Goal: Task Accomplishment & Management: Complete application form

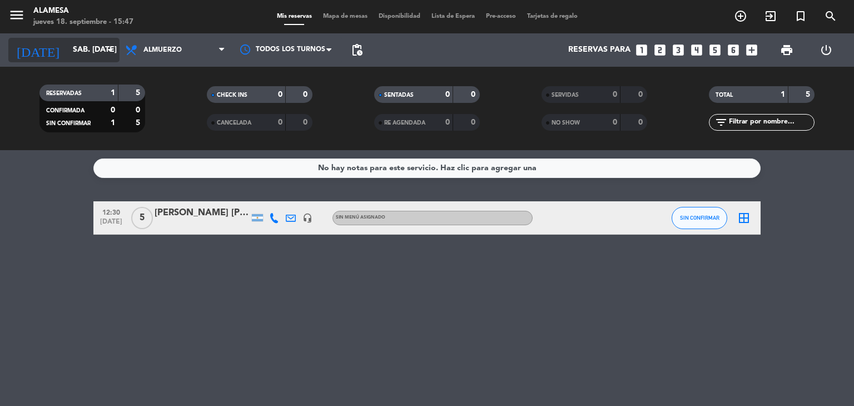
click at [67, 43] on input "sáb. [DATE]" at bounding box center [120, 50] width 106 height 20
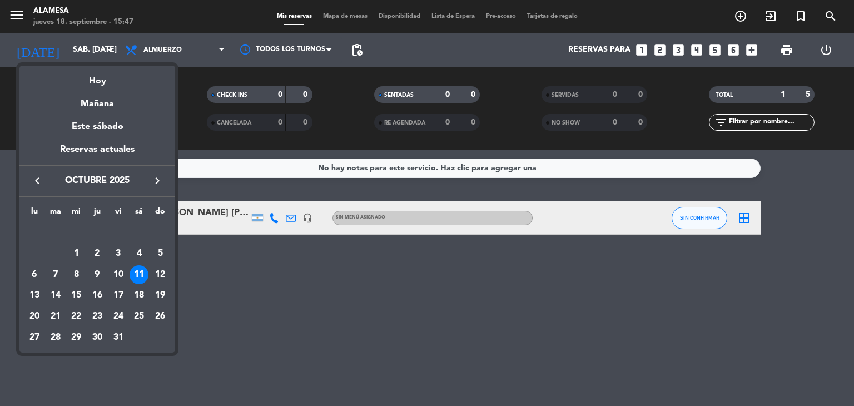
click at [32, 174] on icon "keyboard_arrow_left" at bounding box center [37, 180] width 13 height 13
click at [161, 294] on div "21" at bounding box center [160, 295] width 19 height 19
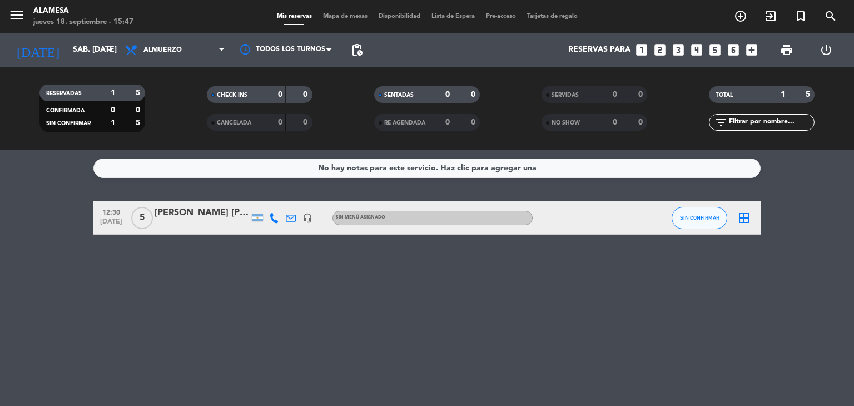
type input "dom. [DATE]"
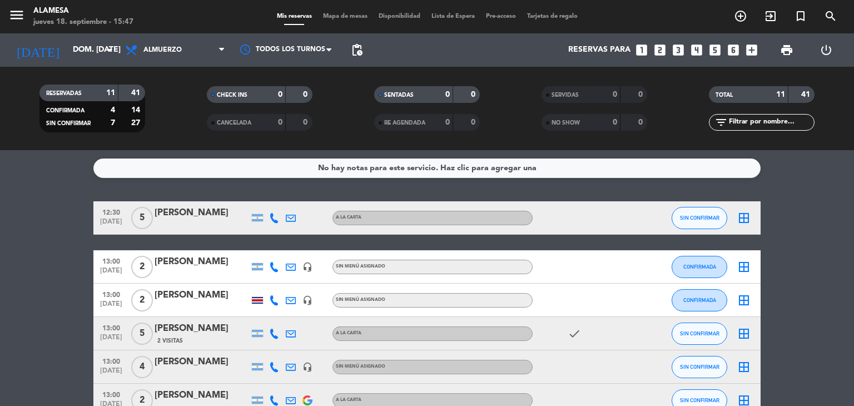
click at [695, 52] on icon "looks_4" at bounding box center [696, 50] width 14 height 14
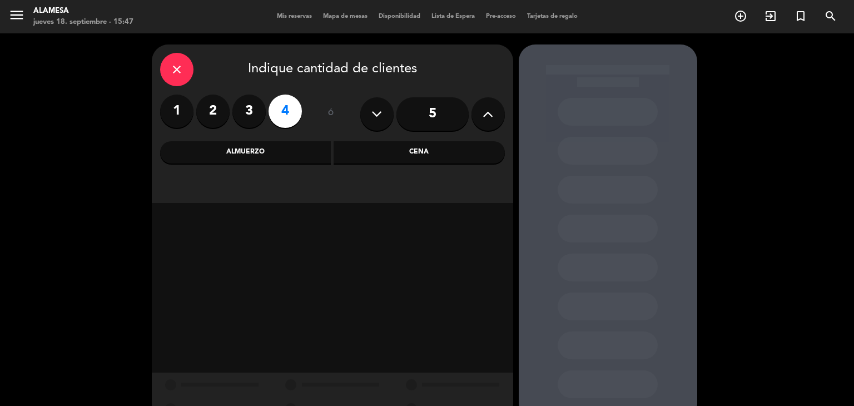
click at [270, 156] on div "Almuerzo" at bounding box center [245, 152] width 171 height 22
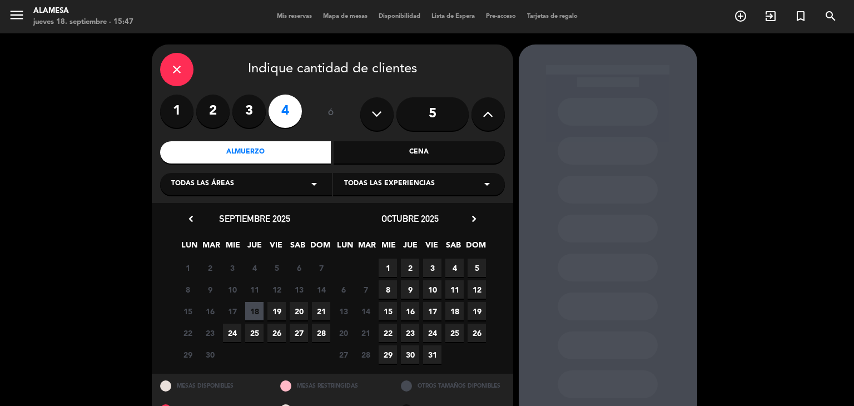
click at [318, 310] on span "21" at bounding box center [321, 311] width 18 height 18
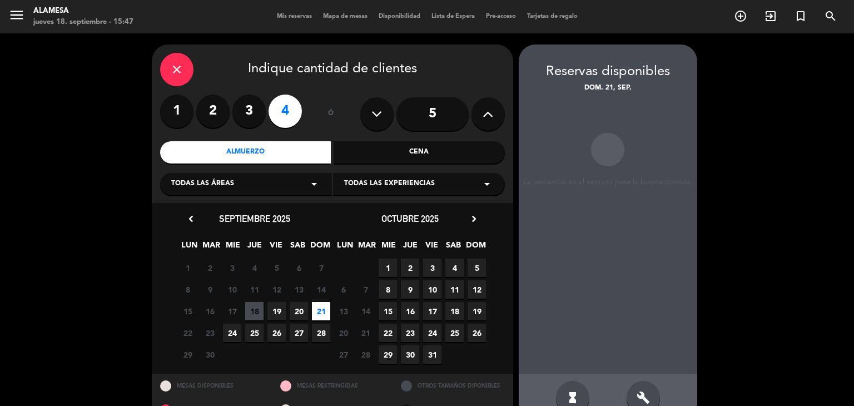
scroll to position [26, 0]
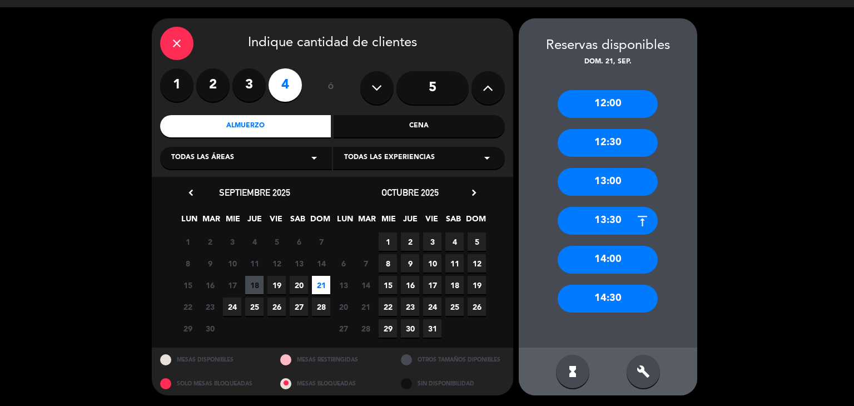
click at [615, 178] on div "13:00" at bounding box center [607, 182] width 100 height 28
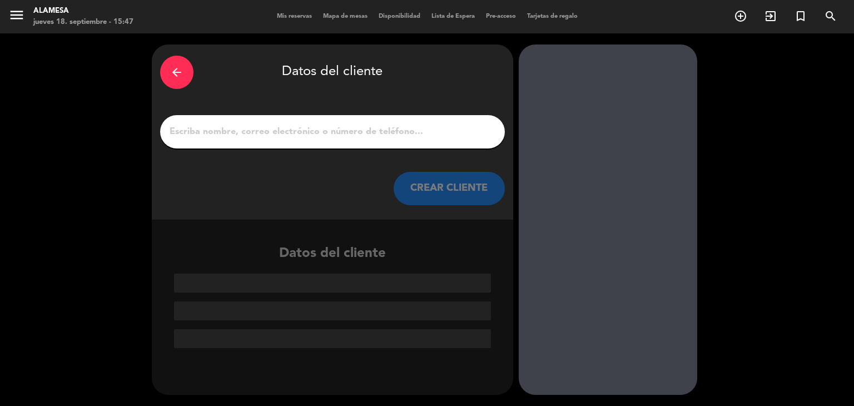
scroll to position [0, 0]
click at [358, 133] on input "1" at bounding box center [332, 132] width 328 height 16
paste input "[PERSON_NAME]"
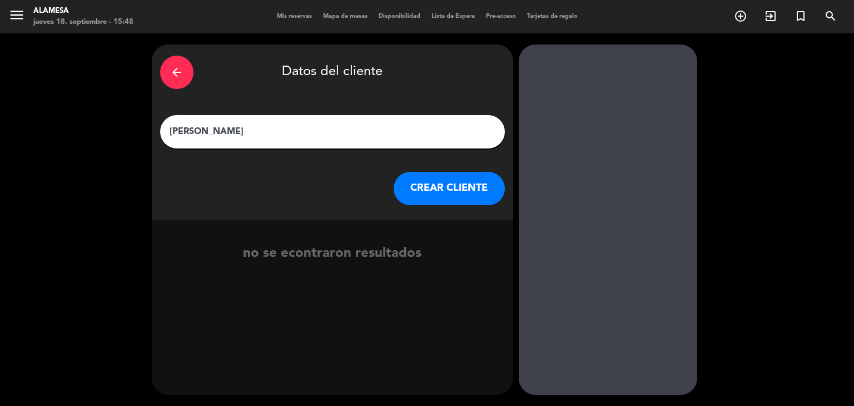
drag, startPoint x: 252, startPoint y: 133, endPoint x: 155, endPoint y: 138, distance: 97.4
click at [155, 138] on div "arrow_back Datos del cliente [PERSON_NAME] CLIENTE" at bounding box center [332, 131] width 361 height 175
paste input "[PERSON_NAME]"
type input "[PERSON_NAME]"
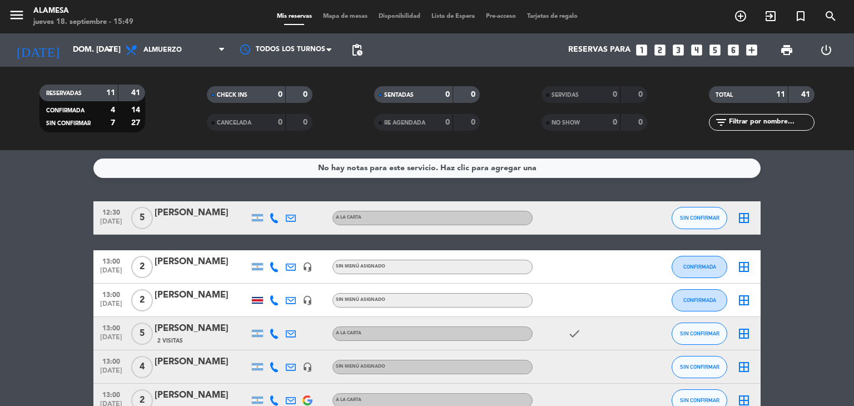
click at [696, 49] on icon "looks_4" at bounding box center [696, 50] width 14 height 14
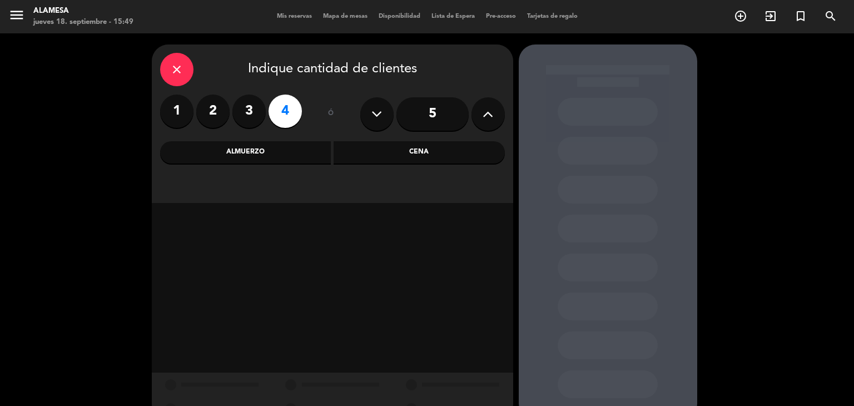
click at [265, 147] on div "Almuerzo" at bounding box center [245, 152] width 171 height 22
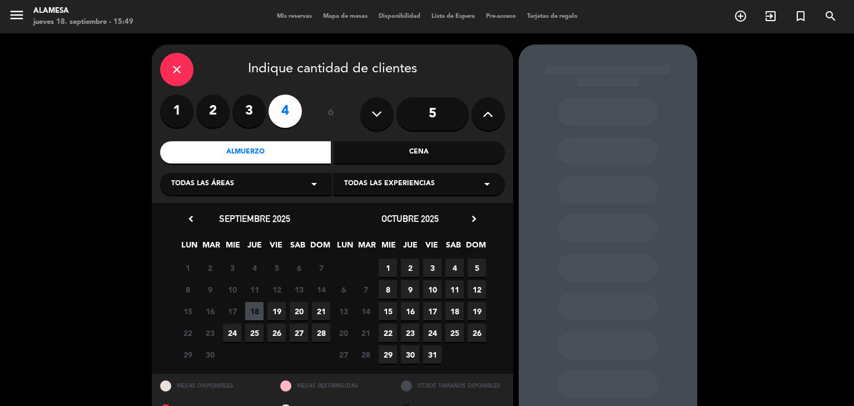
click at [318, 312] on span "21" at bounding box center [321, 311] width 18 height 18
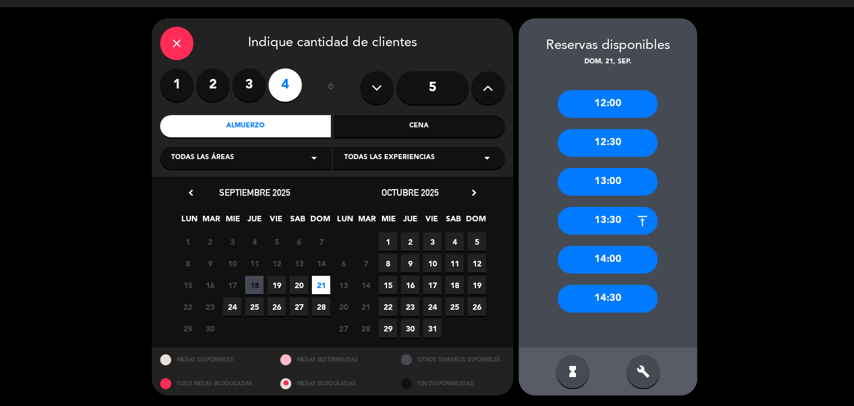
click at [600, 172] on div "13:00" at bounding box center [607, 182] width 100 height 28
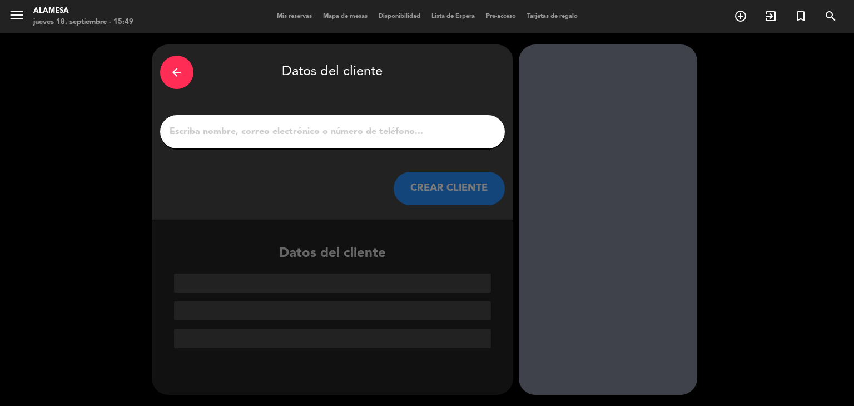
click at [267, 131] on input "1" at bounding box center [332, 132] width 328 height 16
paste input "[PERSON_NAME]"
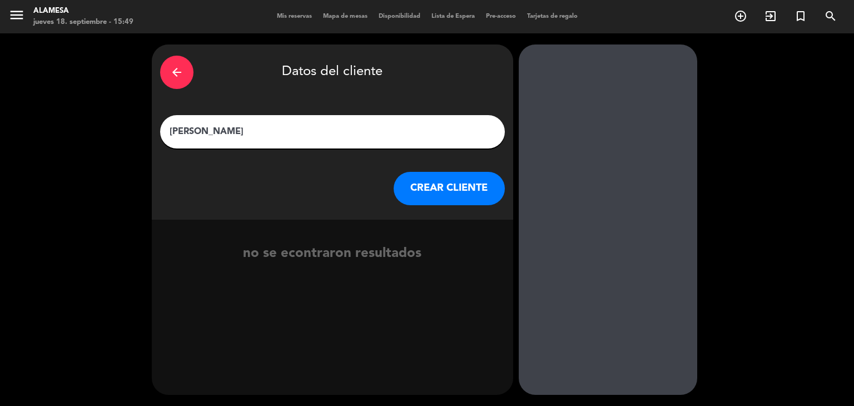
type input "[PERSON_NAME]"
click at [425, 185] on button "CREAR CLIENTE" at bounding box center [448, 188] width 111 height 33
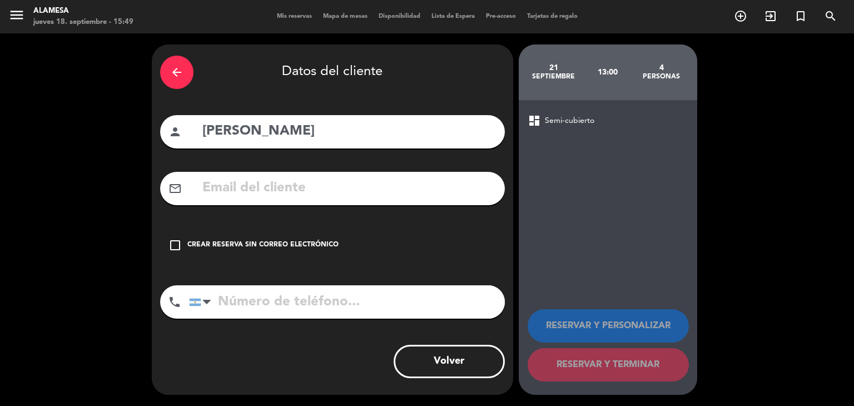
click at [363, 193] on input "text" at bounding box center [348, 188] width 295 height 23
click at [281, 189] on input "text" at bounding box center [348, 188] width 295 height 23
paste input "[PERSON_NAME][EMAIL_ADDRESS][DOMAIN_NAME]"
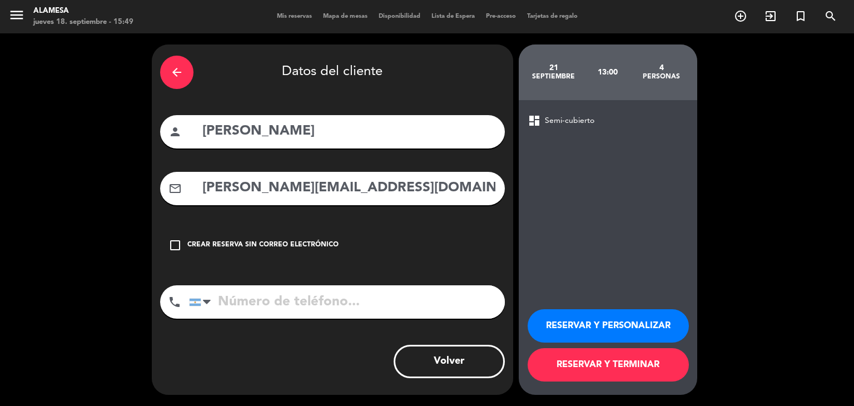
type input "[PERSON_NAME][EMAIL_ADDRESS][DOMAIN_NAME]"
click at [259, 292] on input "tel" at bounding box center [347, 301] width 316 height 33
type input "1122397432"
click at [576, 361] on button "RESERVAR Y TERMINAR" at bounding box center [607, 364] width 161 height 33
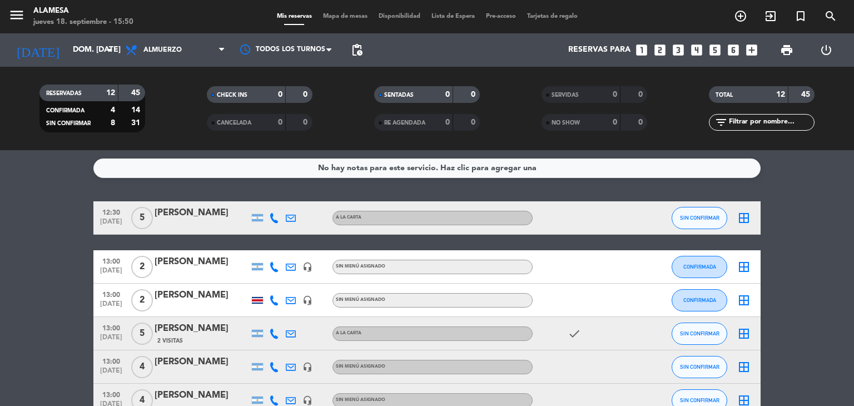
click at [659, 54] on icon "looks_two" at bounding box center [659, 50] width 14 height 14
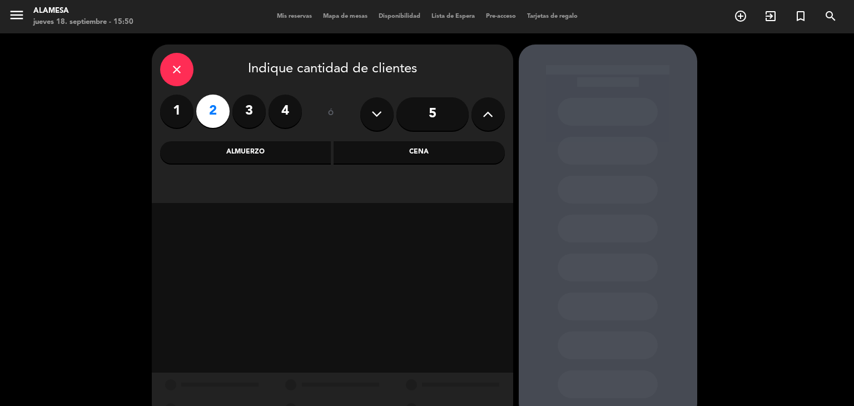
click at [233, 152] on div "Almuerzo" at bounding box center [245, 152] width 171 height 22
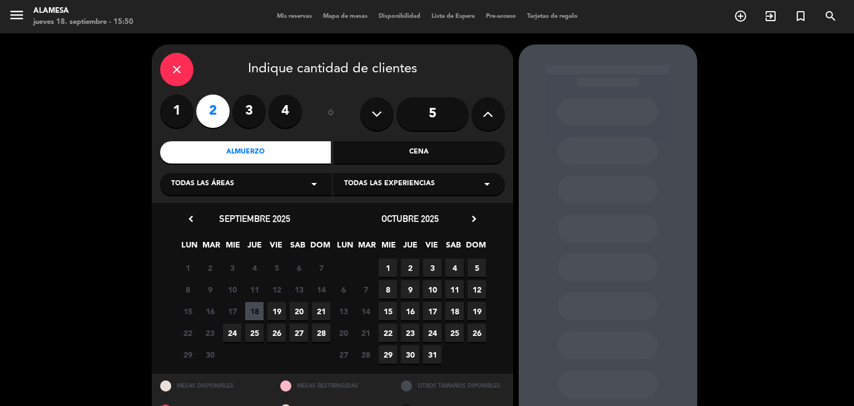
click at [298, 309] on span "20" at bounding box center [299, 311] width 18 height 18
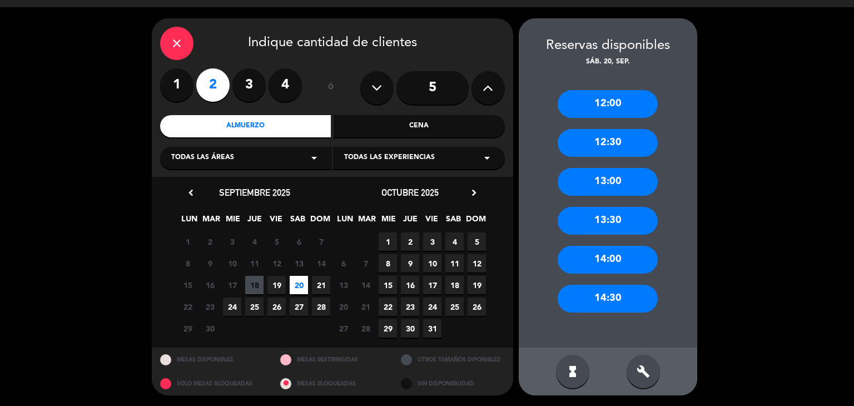
click at [601, 263] on div "14:00" at bounding box center [607, 260] width 100 height 28
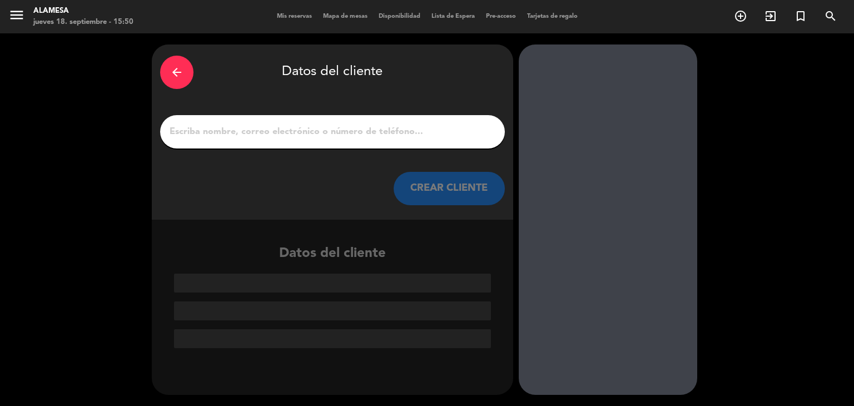
scroll to position [0, 0]
click at [306, 126] on input "1" at bounding box center [332, 132] width 328 height 16
paste input "[PERSON_NAME]"
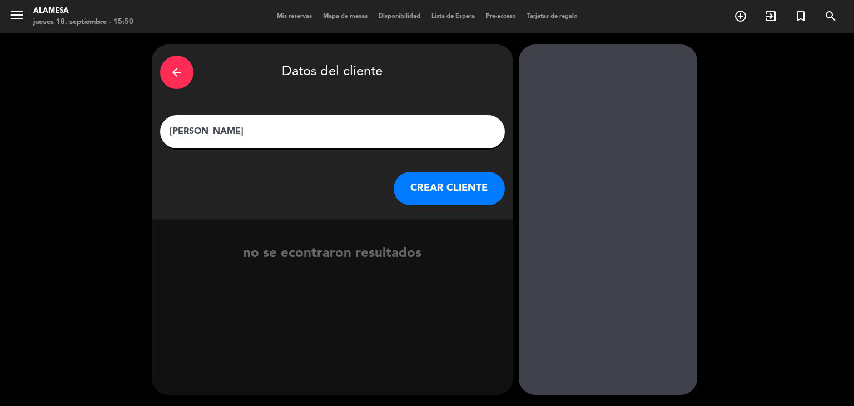
drag, startPoint x: 306, startPoint y: 126, endPoint x: 453, endPoint y: 192, distance: 160.9
click at [453, 192] on div "arrow_back Datos del cliente [PERSON_NAME] [PERSON_NAME] CLIENTE" at bounding box center [332, 131] width 361 height 175
type input "[PERSON_NAME]"
click at [444, 187] on button "CREAR CLIENTE" at bounding box center [448, 188] width 111 height 33
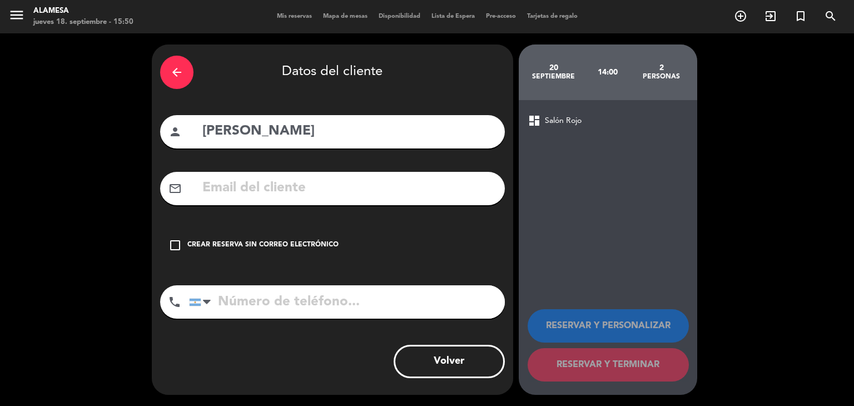
click at [403, 188] on input "text" at bounding box center [348, 188] width 295 height 23
click at [249, 196] on input "text" at bounding box center [348, 188] width 295 height 23
paste input "[EMAIL_ADDRESS][DOMAIN_NAME]"
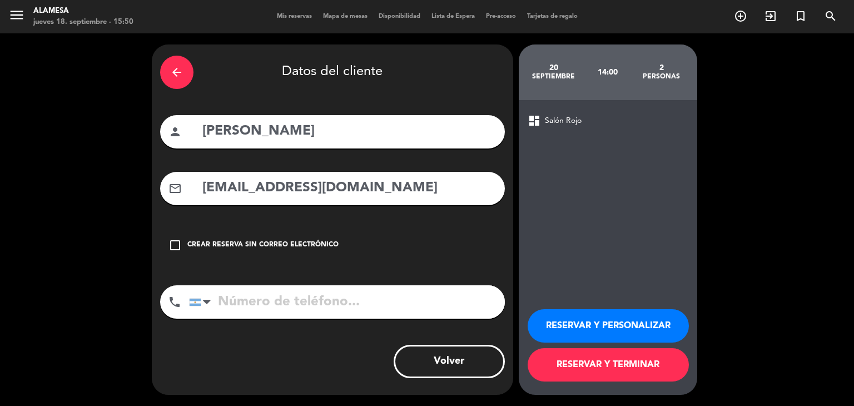
type input "[EMAIL_ADDRESS][DOMAIN_NAME]"
click at [227, 301] on input "tel" at bounding box center [347, 301] width 316 height 33
type input "2342461720"
click at [555, 368] on button "RESERVAR Y TERMINAR" at bounding box center [607, 364] width 161 height 33
